Goal: Information Seeking & Learning: Learn about a topic

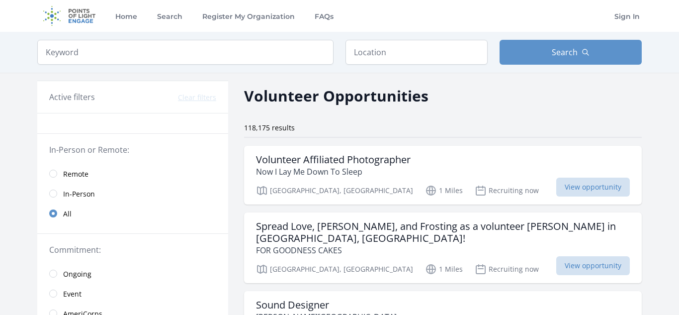
click at [68, 178] on span "Remote" at bounding box center [75, 174] width 25 height 10
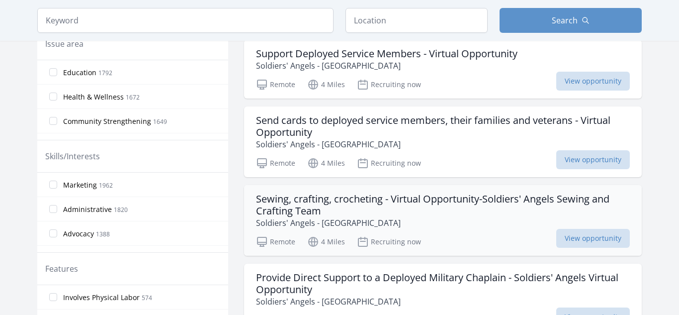
scroll to position [318, 0]
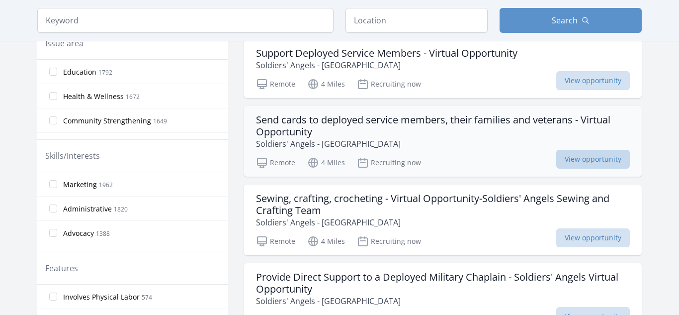
click at [588, 150] on span "View opportunity" at bounding box center [593, 159] width 74 height 19
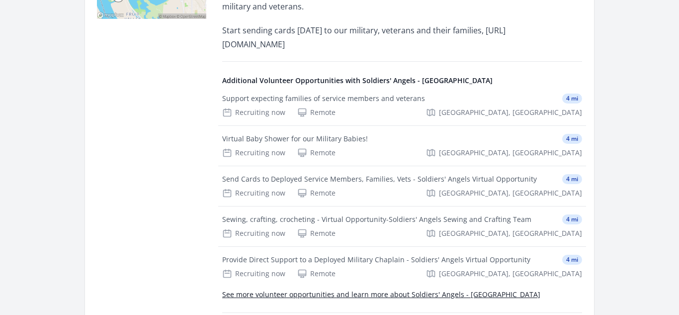
scroll to position [386, 0]
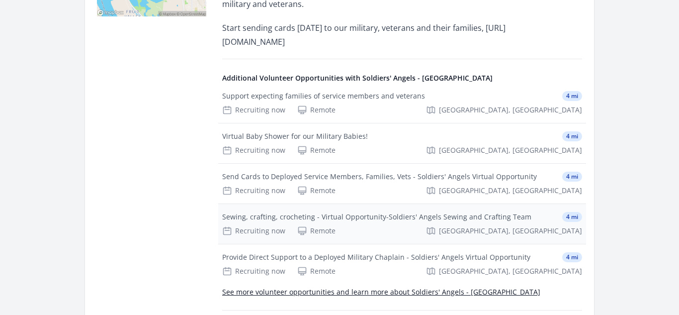
click at [475, 226] on div "Recruiting now Remote [GEOGRAPHIC_DATA], [GEOGRAPHIC_DATA]" at bounding box center [402, 231] width 360 height 10
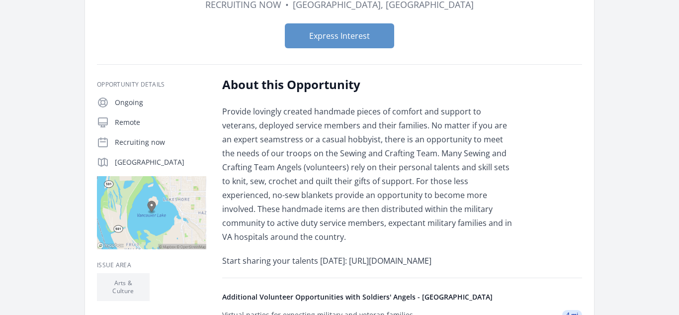
scroll to position [151, 0]
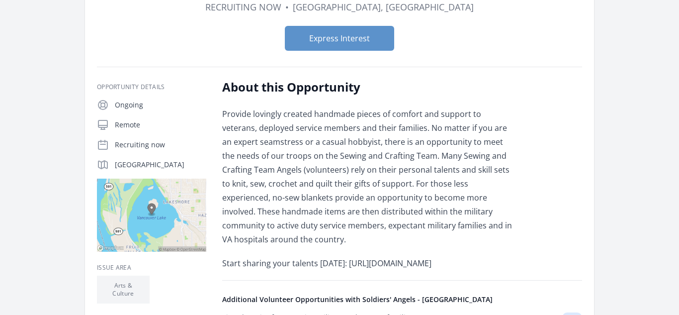
click at [173, 60] on article "Organization Soldiers' Angels - [GEOGRAPHIC_DATA] Sewing, crafting, crocheting …" at bounding box center [339, 229] width 509 height 672
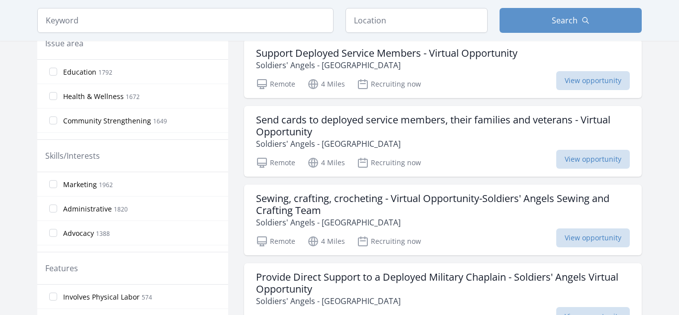
scroll to position [449, 0]
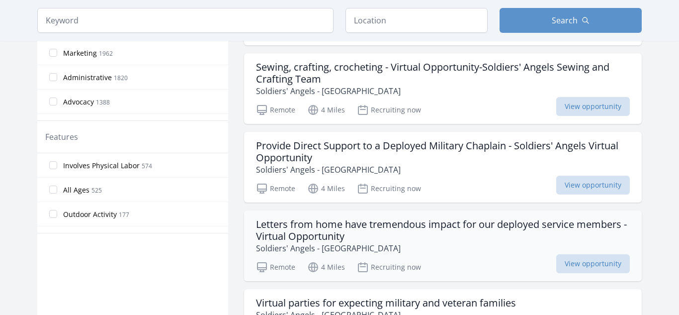
click at [377, 230] on h3 "Letters from home have tremendous impact for our deployed service members - Vir…" at bounding box center [443, 230] width 374 height 24
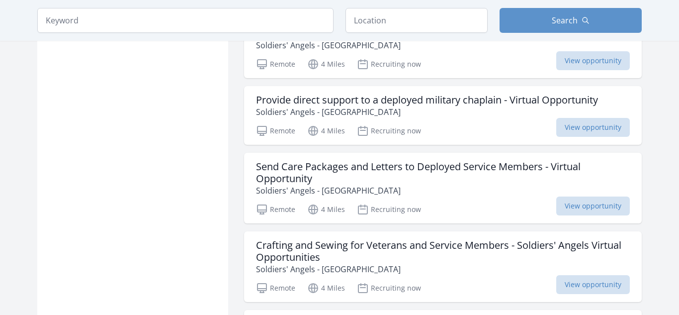
scroll to position [855, 0]
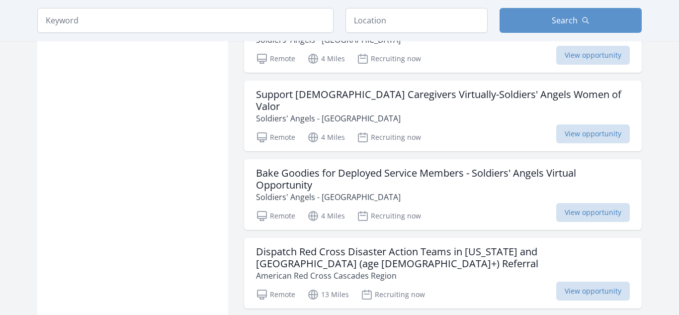
scroll to position [1438, 0]
click at [328, 245] on h3 "Dispatch Red Cross Disaster Action Teams in Oregon and SWWA (age 18+) Referral" at bounding box center [443, 257] width 374 height 24
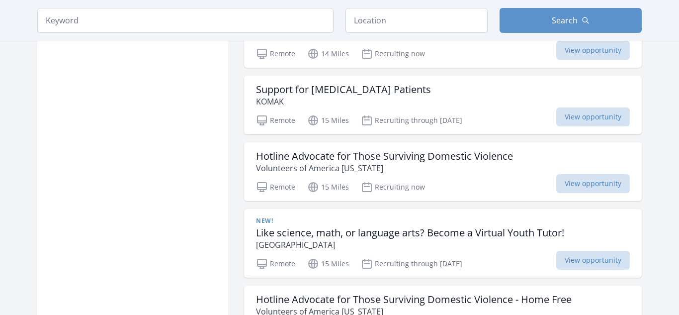
scroll to position [2425, 0]
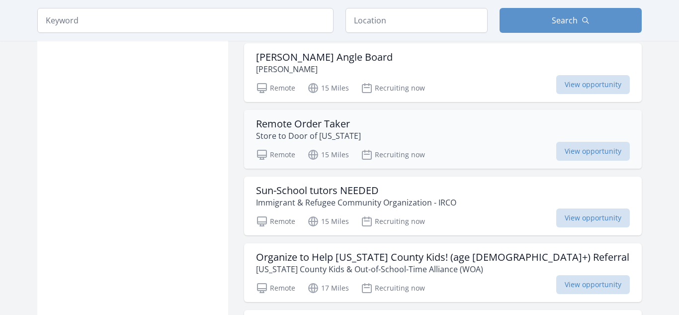
scroll to position [3367, 0]
click at [573, 141] on span "View opportunity" at bounding box center [593, 150] width 74 height 19
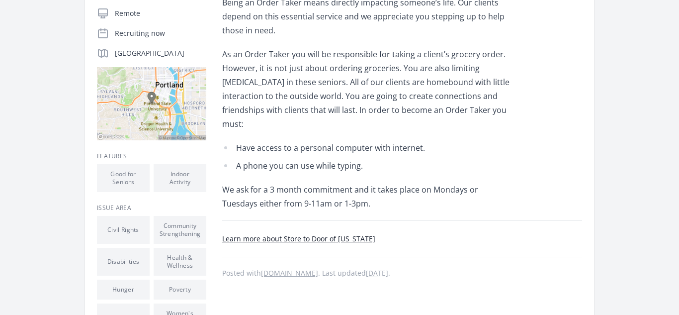
scroll to position [216, 0]
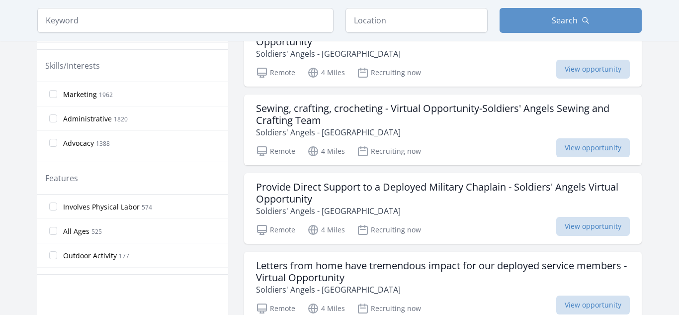
scroll to position [539, 0]
